Goal: Information Seeking & Learning: Find specific fact

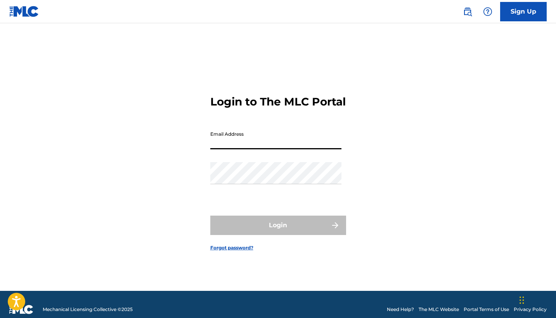
type input "[PERSON_NAME][EMAIL_ADDRESS][DOMAIN_NAME]"
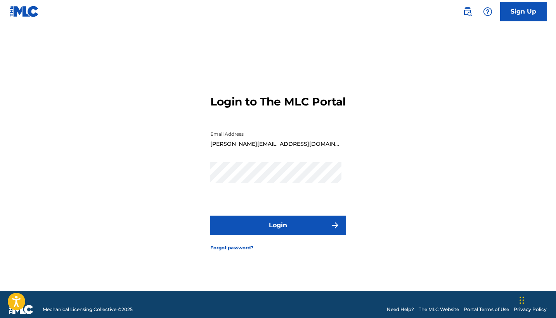
click at [299, 228] on button "Login" at bounding box center [278, 225] width 136 height 19
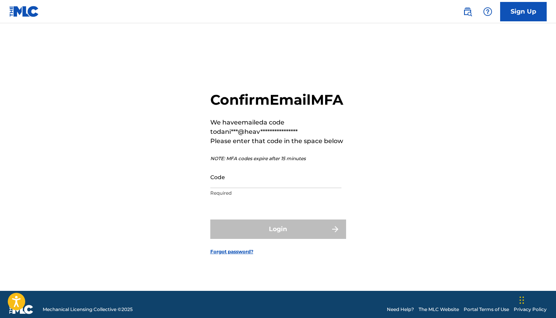
click at [257, 188] on input "Code" at bounding box center [275, 177] width 131 height 22
paste input "279761"
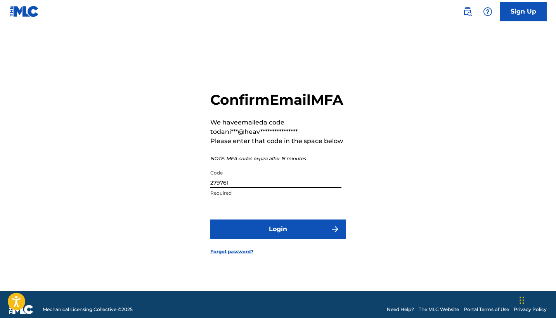
type input "279761"
click at [288, 238] on button "Login" at bounding box center [278, 229] width 136 height 19
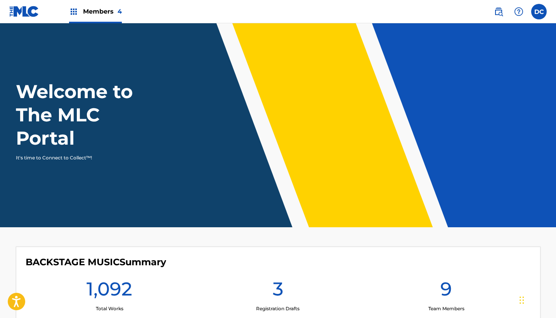
click at [101, 14] on span "Members 4" at bounding box center [102, 11] width 39 height 9
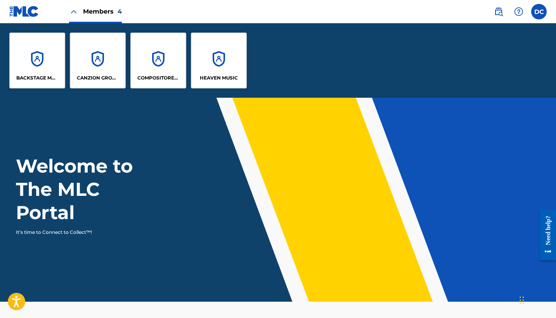
click at [53, 62] on div "BACKSTAGE MUSIC" at bounding box center [37, 61] width 56 height 56
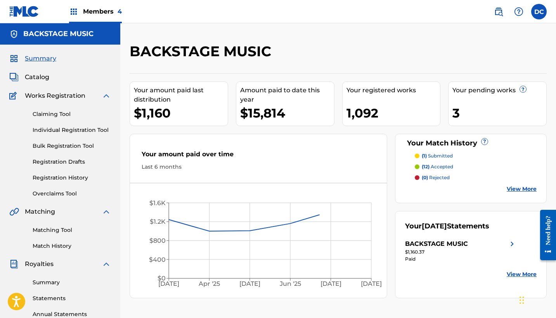
click at [41, 80] on span "Catalog" at bounding box center [37, 77] width 24 height 9
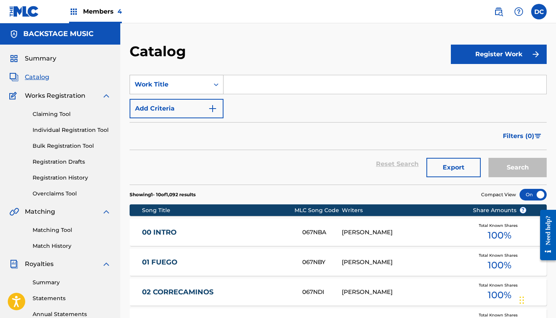
click at [199, 90] on div "Work Title" at bounding box center [169, 84] width 79 height 15
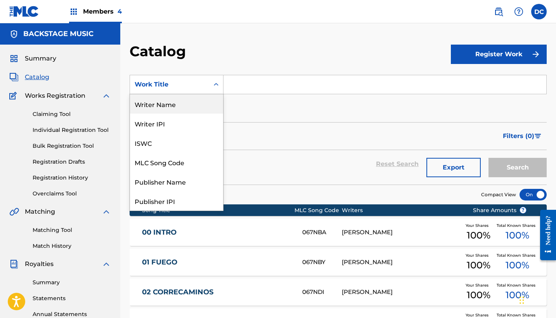
click at [183, 110] on div "Writer Name" at bounding box center [176, 103] width 93 height 19
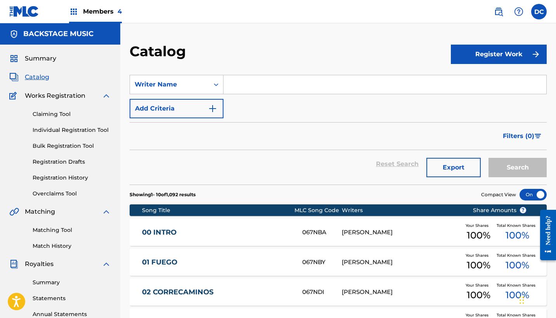
click at [248, 83] on input "Search Form" at bounding box center [385, 84] width 323 height 19
type input "holbein"
click at [518, 168] on button "Search" at bounding box center [518, 167] width 58 height 19
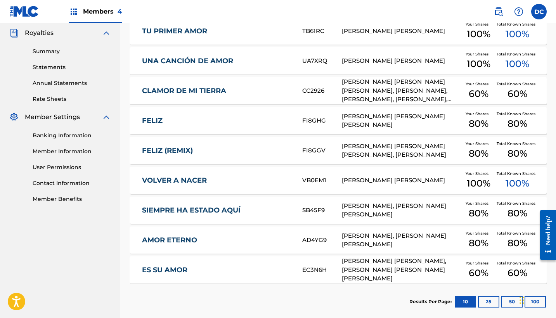
scroll to position [225, 0]
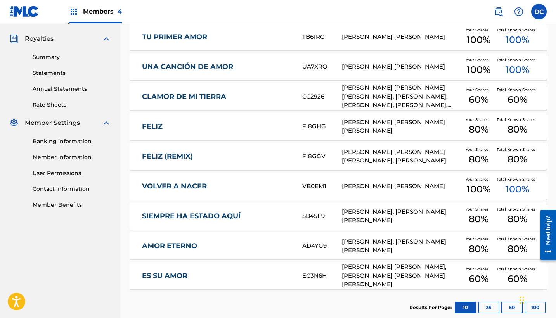
click at [244, 241] on div "AMOR ETERNO AD4YG9 [PERSON_NAME], [PERSON_NAME] [PERSON_NAME] Your Shares 80 % …" at bounding box center [338, 245] width 417 height 27
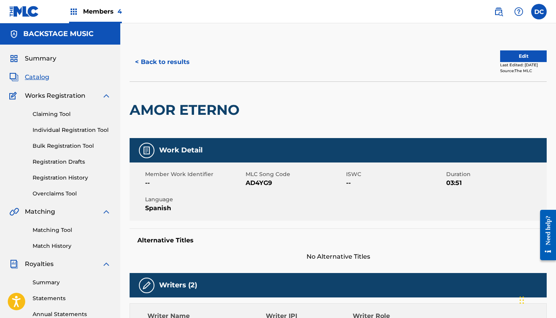
click at [262, 184] on span "AD4YG9" at bounding box center [295, 183] width 99 height 9
copy span "AD4YG9"
click at [170, 65] on button "< Back to results" at bounding box center [163, 61] width 66 height 19
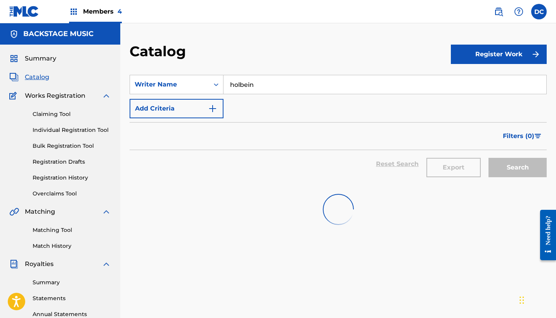
scroll to position [163, 0]
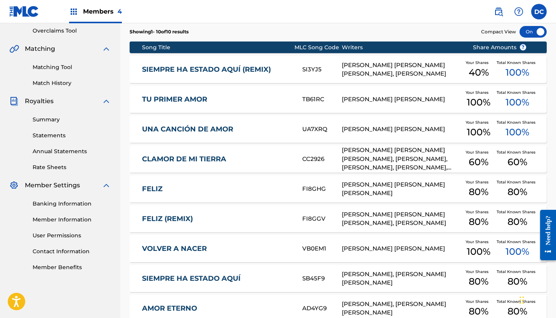
click at [259, 158] on link "CLAMOR DE MI TIERRA" at bounding box center [217, 159] width 150 height 9
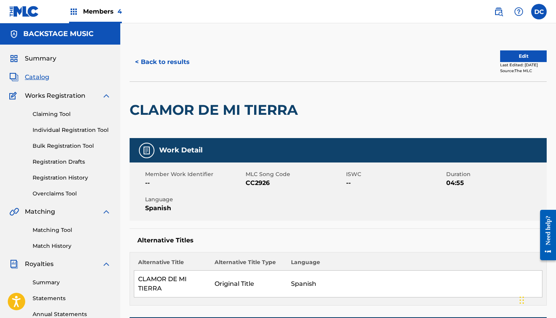
click at [257, 182] on span "CC2926" at bounding box center [295, 183] width 99 height 9
copy span "CC2926"
click at [183, 61] on button "< Back to results" at bounding box center [163, 61] width 66 height 19
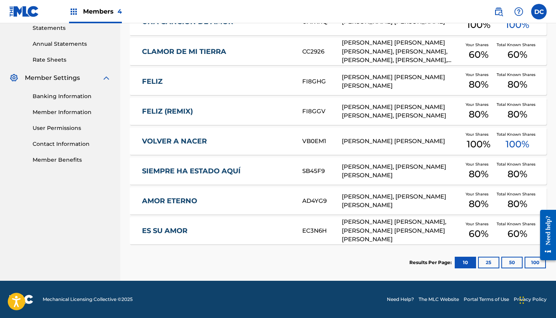
scroll to position [271, 0]
click at [267, 227] on link "ES SU AMOR" at bounding box center [217, 231] width 150 height 9
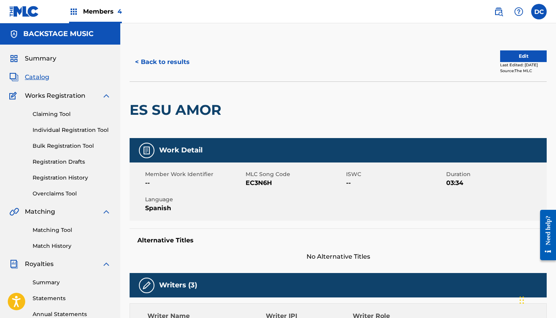
click at [254, 183] on span "EC3N6H" at bounding box center [295, 183] width 99 height 9
copy span "EC3N6H"
click at [173, 61] on button "< Back to results" at bounding box center [163, 61] width 66 height 19
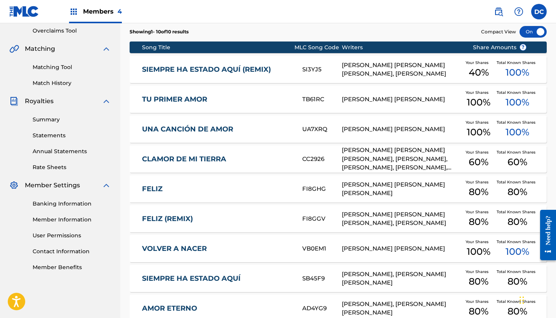
scroll to position [206, 0]
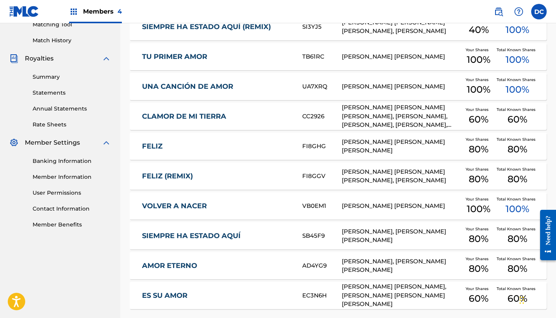
click at [239, 152] on div "FELIZ FI8GHG [PERSON_NAME] [PERSON_NAME] [PERSON_NAME] Your Shares 80 % Total K…" at bounding box center [338, 146] width 417 height 27
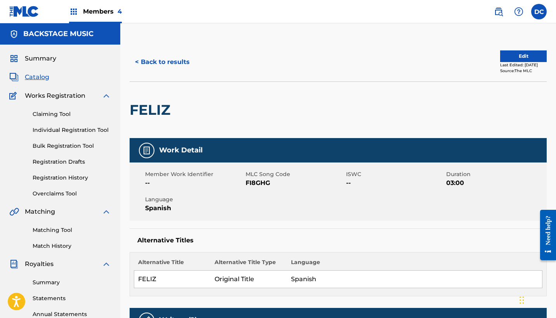
click at [260, 183] on span "FI8GHG" at bounding box center [295, 183] width 99 height 9
copy span "FI8GHG"
click at [180, 64] on button "< Back to results" at bounding box center [163, 61] width 66 height 19
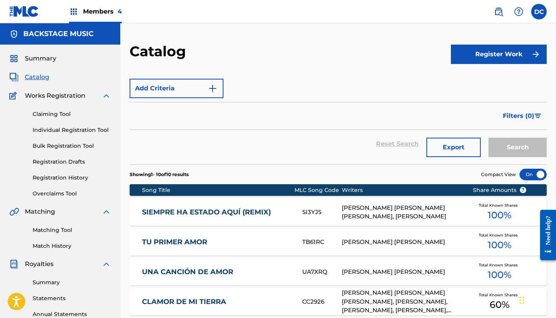
scroll to position [163, 0]
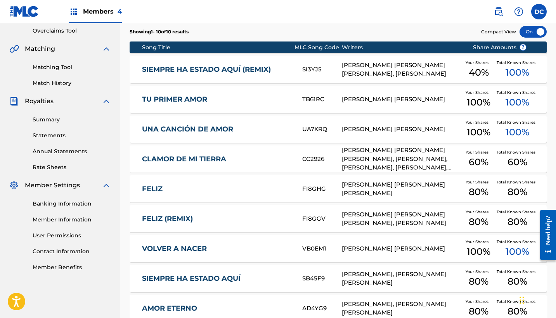
click at [204, 223] on div "FELIZ (REMIX) FI8GGV [PERSON_NAME] [PERSON_NAME] [PERSON_NAME], [PERSON_NAME] Y…" at bounding box center [338, 218] width 417 height 27
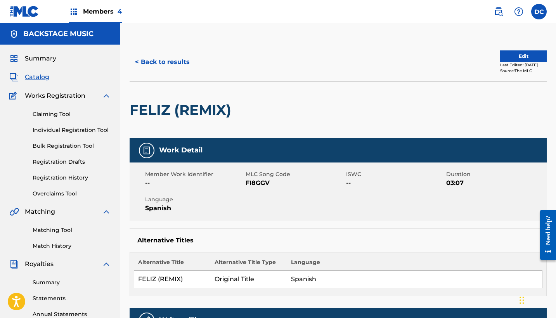
click at [256, 184] on span "FI8GGV" at bounding box center [295, 183] width 99 height 9
copy span "FI8GGV"
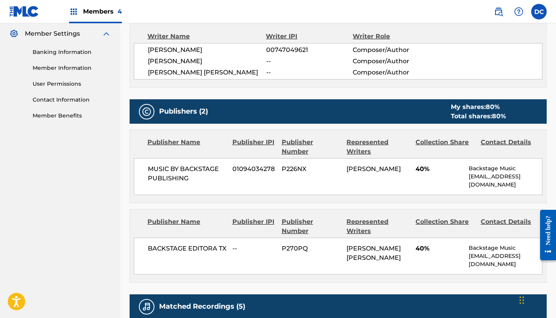
scroll to position [316, 0]
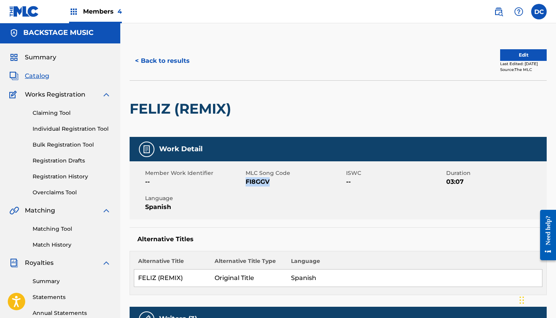
click at [175, 69] on button "< Back to results" at bounding box center [163, 60] width 66 height 19
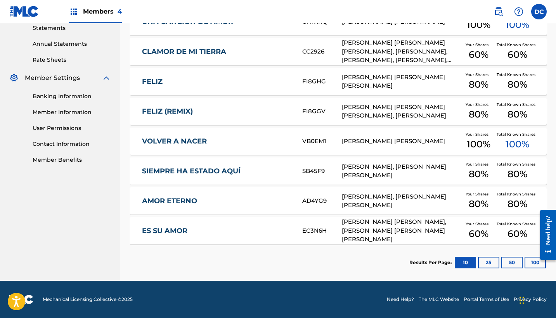
scroll to position [271, 0]
click at [267, 166] on div "SIEMPRE HA ESTADO AQUÍ SB45F9 [PERSON_NAME], [PERSON_NAME] [PERSON_NAME] Your S…" at bounding box center [338, 171] width 417 height 27
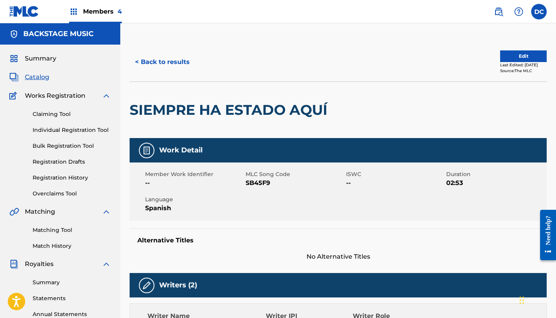
click at [260, 186] on span "SB45F9" at bounding box center [295, 183] width 99 height 9
copy span "SB45F9"
click at [181, 61] on button "< Back to results" at bounding box center [163, 61] width 66 height 19
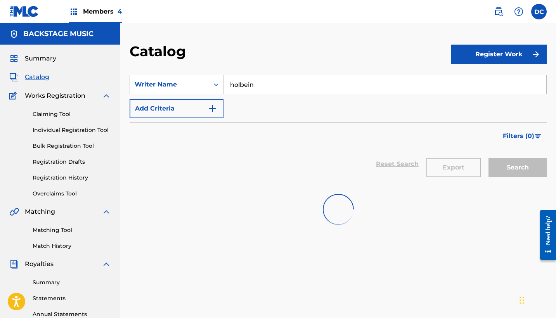
scroll to position [163, 0]
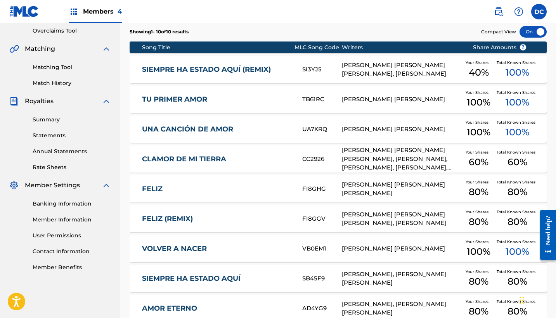
click at [230, 74] on div "SIEMPRE HA ESTADO AQUÍ (REMIX) SI3YJ5 [PERSON_NAME] [PERSON_NAME] [PERSON_NAME]…" at bounding box center [338, 69] width 417 height 27
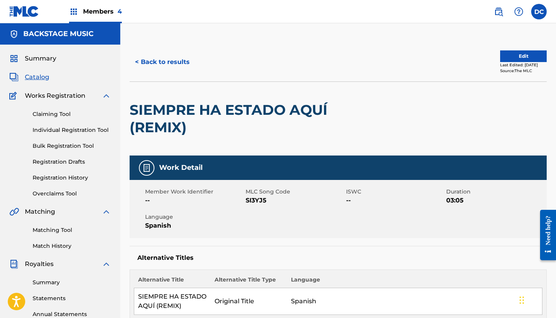
click at [255, 201] on span "SI3YJ5" at bounding box center [295, 200] width 99 height 9
copy span "SI3YJ5"
click at [180, 61] on button "< Back to results" at bounding box center [163, 61] width 66 height 19
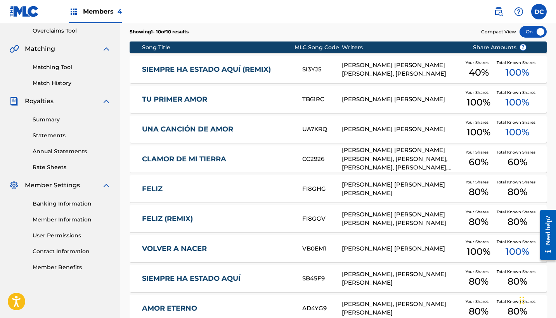
click at [242, 101] on link "TU PRIMER AMOR" at bounding box center [217, 99] width 150 height 9
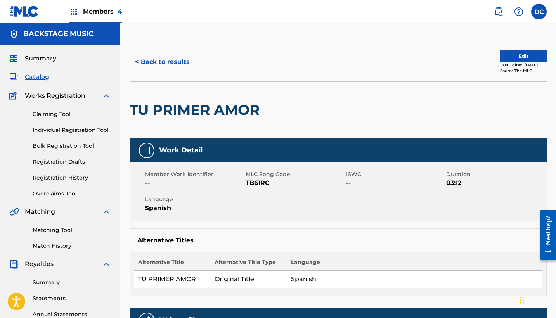
click at [256, 182] on span "TB61RC" at bounding box center [295, 183] width 99 height 9
copy span "TB61RC"
click at [184, 59] on button "< Back to results" at bounding box center [163, 61] width 66 height 19
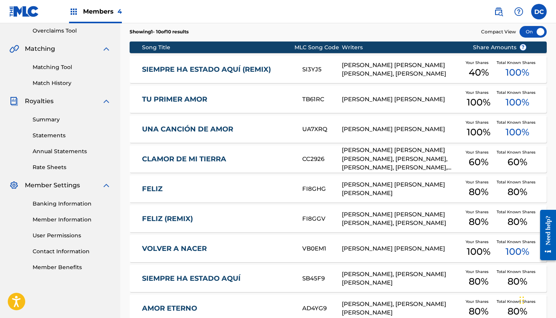
click at [234, 135] on div "UNA CANCIÓN DE AMOR UA7XRQ [PERSON_NAME] [PERSON_NAME] Your Shares 100 % Total …" at bounding box center [338, 129] width 417 height 27
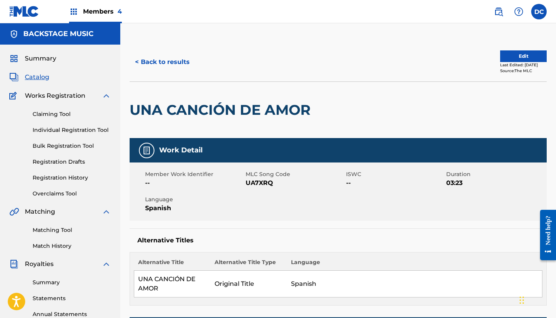
click at [255, 182] on span "UA7XRQ" at bounding box center [295, 183] width 99 height 9
copy span "UA7XRQ"
click at [177, 63] on button "< Back to results" at bounding box center [163, 61] width 66 height 19
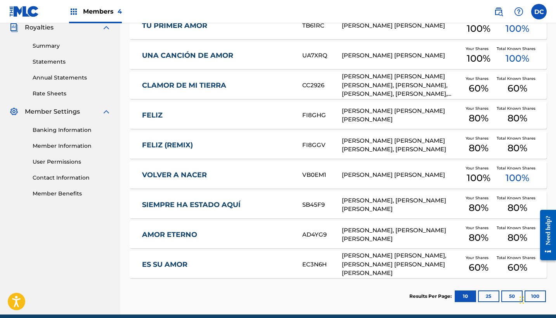
scroll to position [239, 0]
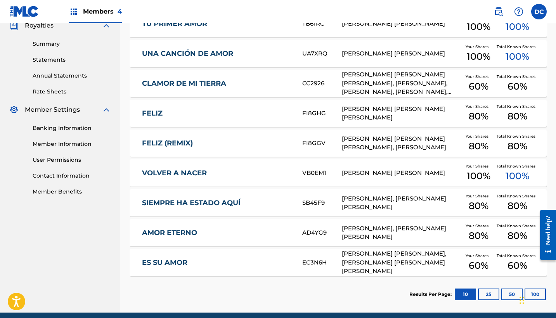
click at [253, 174] on link "VOLVER A NACER" at bounding box center [217, 173] width 150 height 9
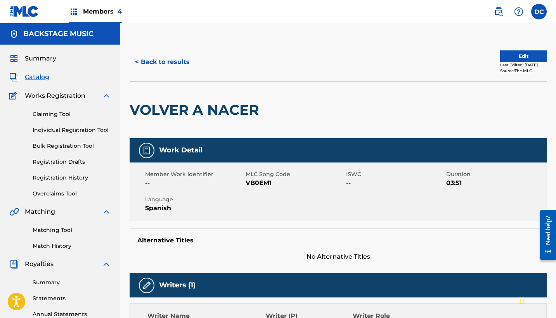
click at [259, 182] on span "VB0EM1" at bounding box center [295, 183] width 99 height 9
copy span "VB0EM1"
click at [501, 13] on img at bounding box center [498, 11] width 9 height 9
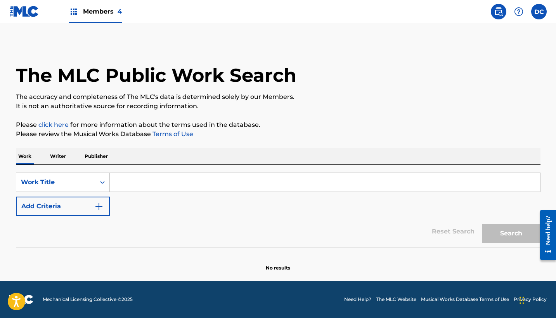
click at [122, 179] on input "Search Form" at bounding box center [325, 182] width 430 height 19
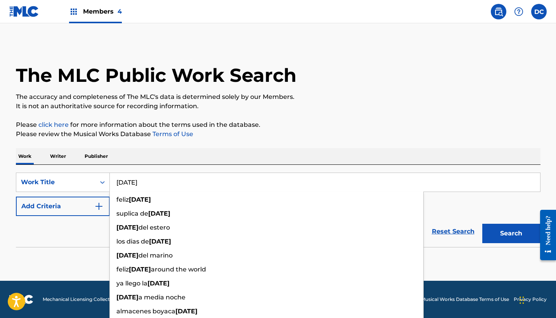
type input "[DATE]"
click at [63, 203] on button "Add Criteria" at bounding box center [63, 206] width 94 height 19
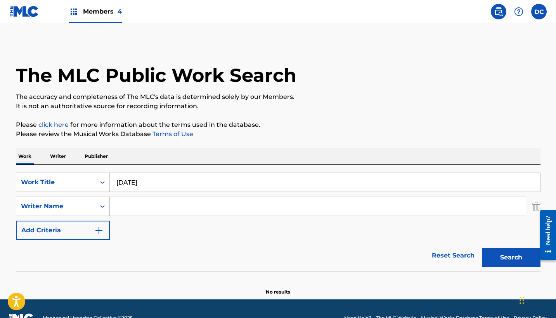
click at [95, 203] on div "Writer Name" at bounding box center [63, 206] width 94 height 19
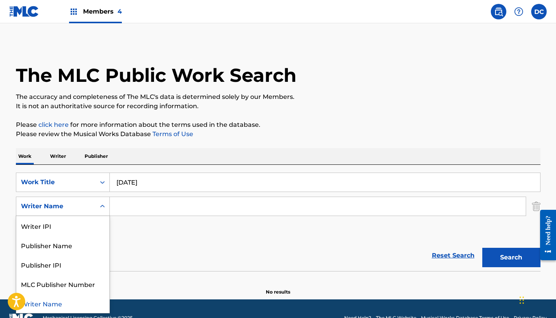
click at [145, 200] on input "Search Form" at bounding box center [318, 206] width 416 height 19
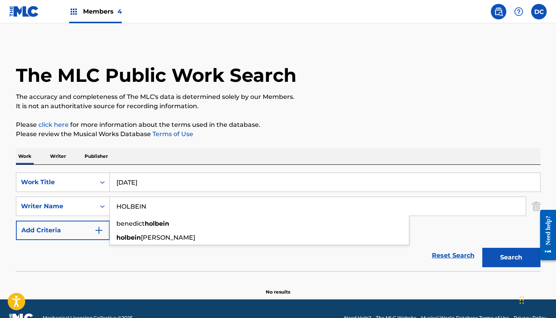
click at [511, 258] on button "Search" at bounding box center [511, 257] width 58 height 19
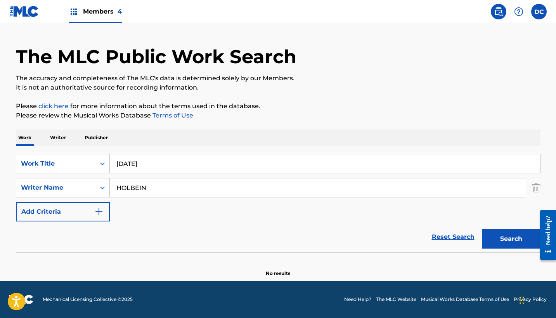
scroll to position [19, 0]
click at [142, 190] on input "HOLBEIN" at bounding box center [318, 188] width 416 height 19
paste input "[PERSON_NAME]"
type input "[PERSON_NAME]"
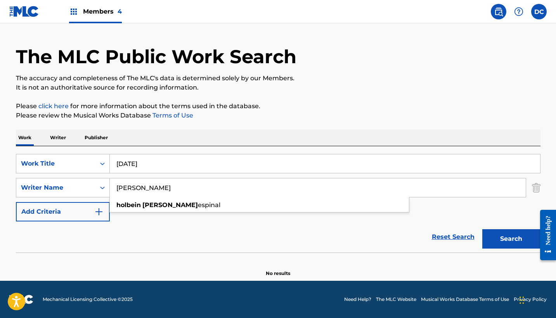
click at [511, 239] on button "Search" at bounding box center [511, 238] width 58 height 19
